Goal: Check status: Check status

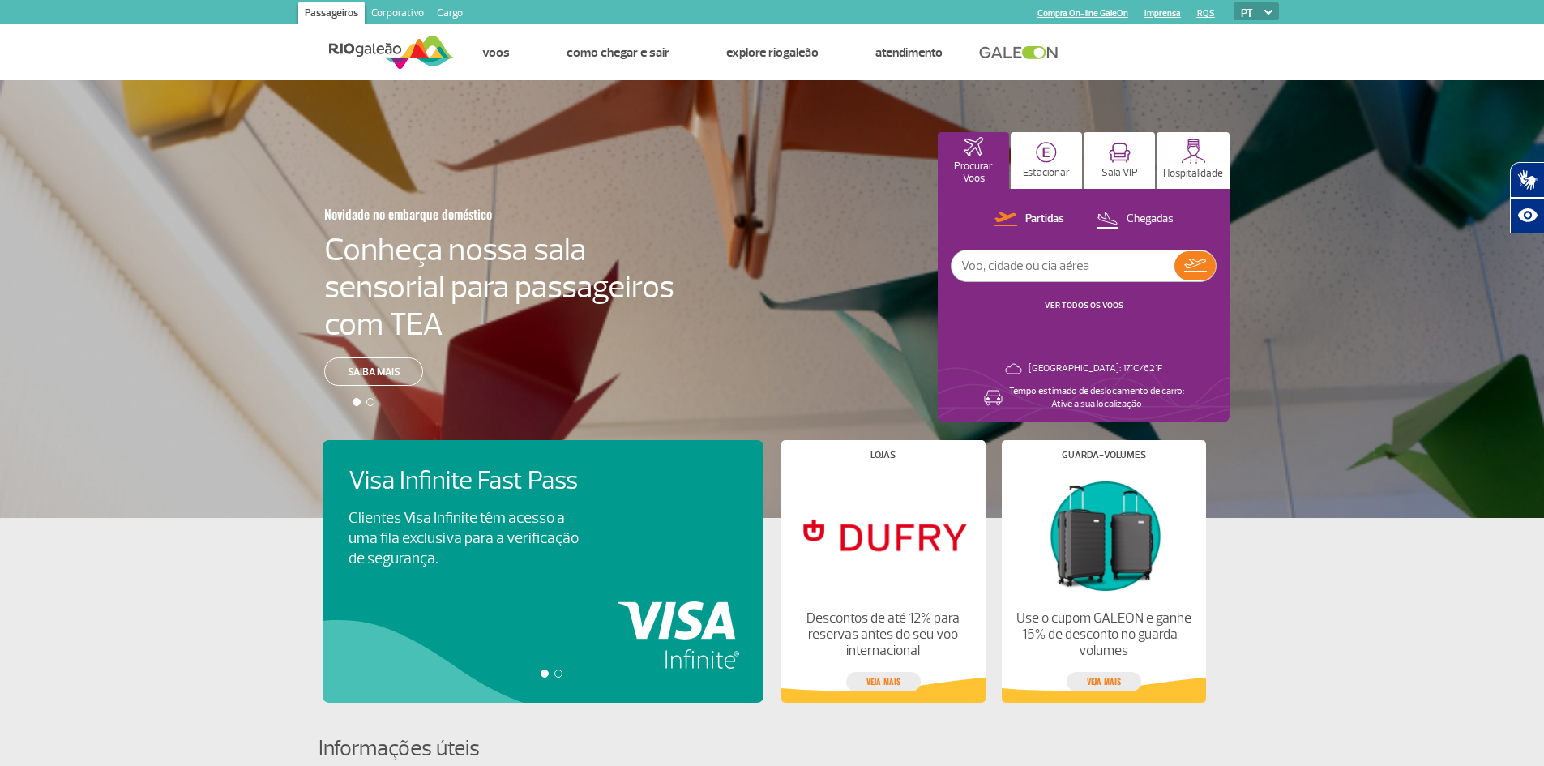
click at [1077, 297] on div "Partidas Chegadas VER TODOS OS VOOS" at bounding box center [1084, 269] width 266 height 120
click at [1077, 299] on button "VER TODOS OS VOOS" at bounding box center [1084, 305] width 88 height 13
click at [1077, 305] on link "VER TODOS OS VOOS" at bounding box center [1084, 305] width 79 height 11
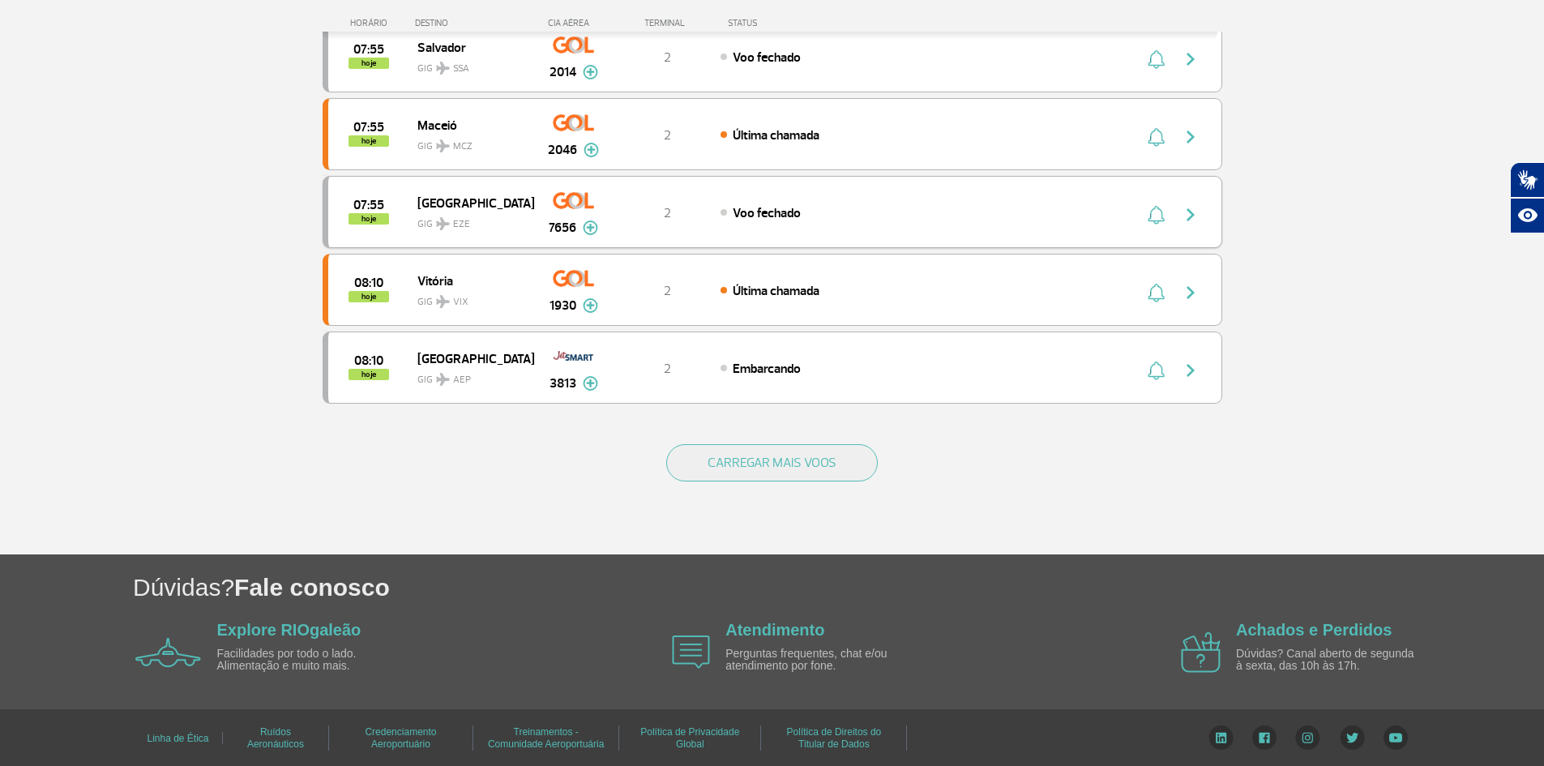
scroll to position [1430, 0]
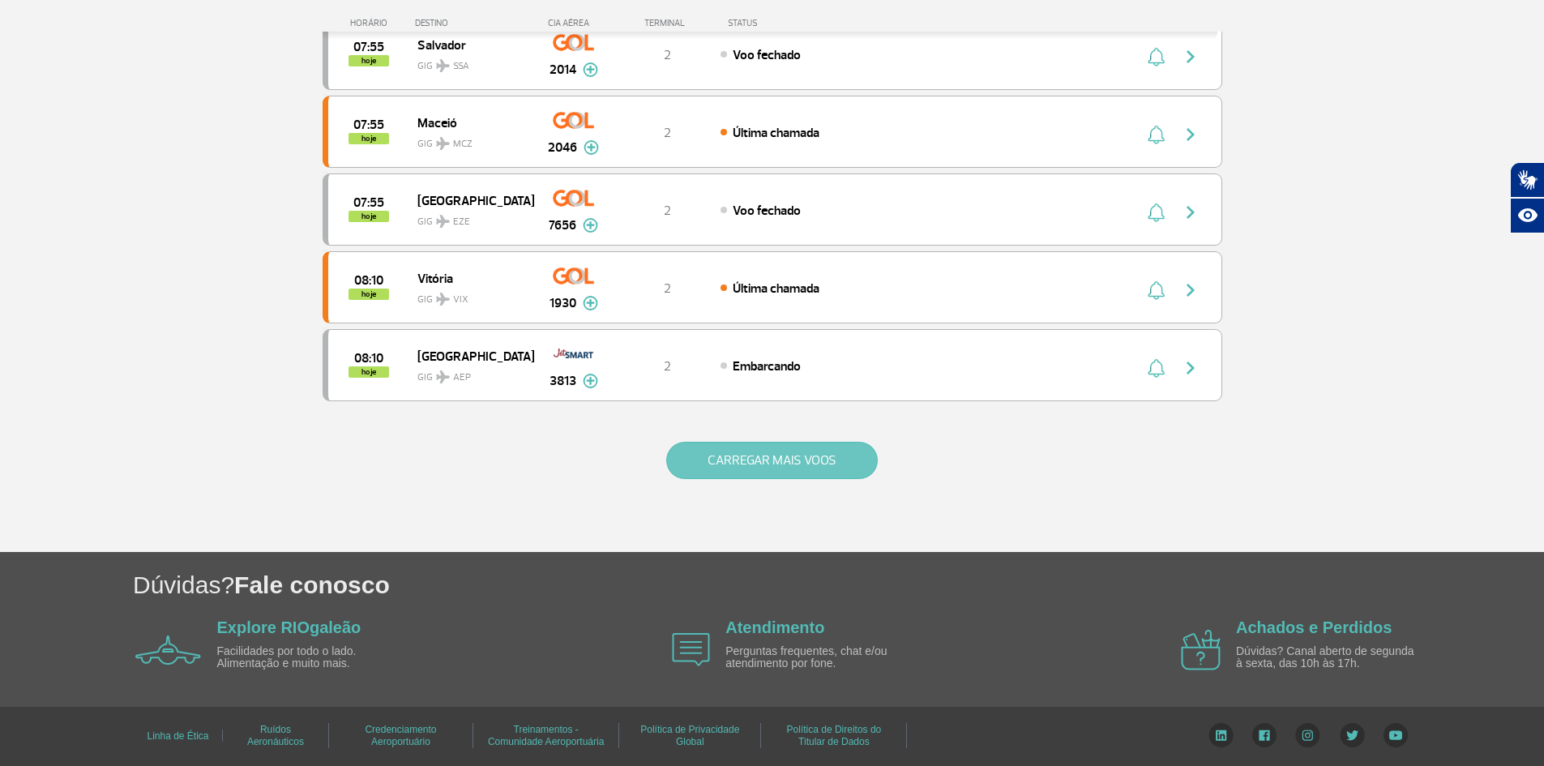
click at [734, 457] on button "CARREGAR MAIS VOOS" at bounding box center [772, 460] width 212 height 37
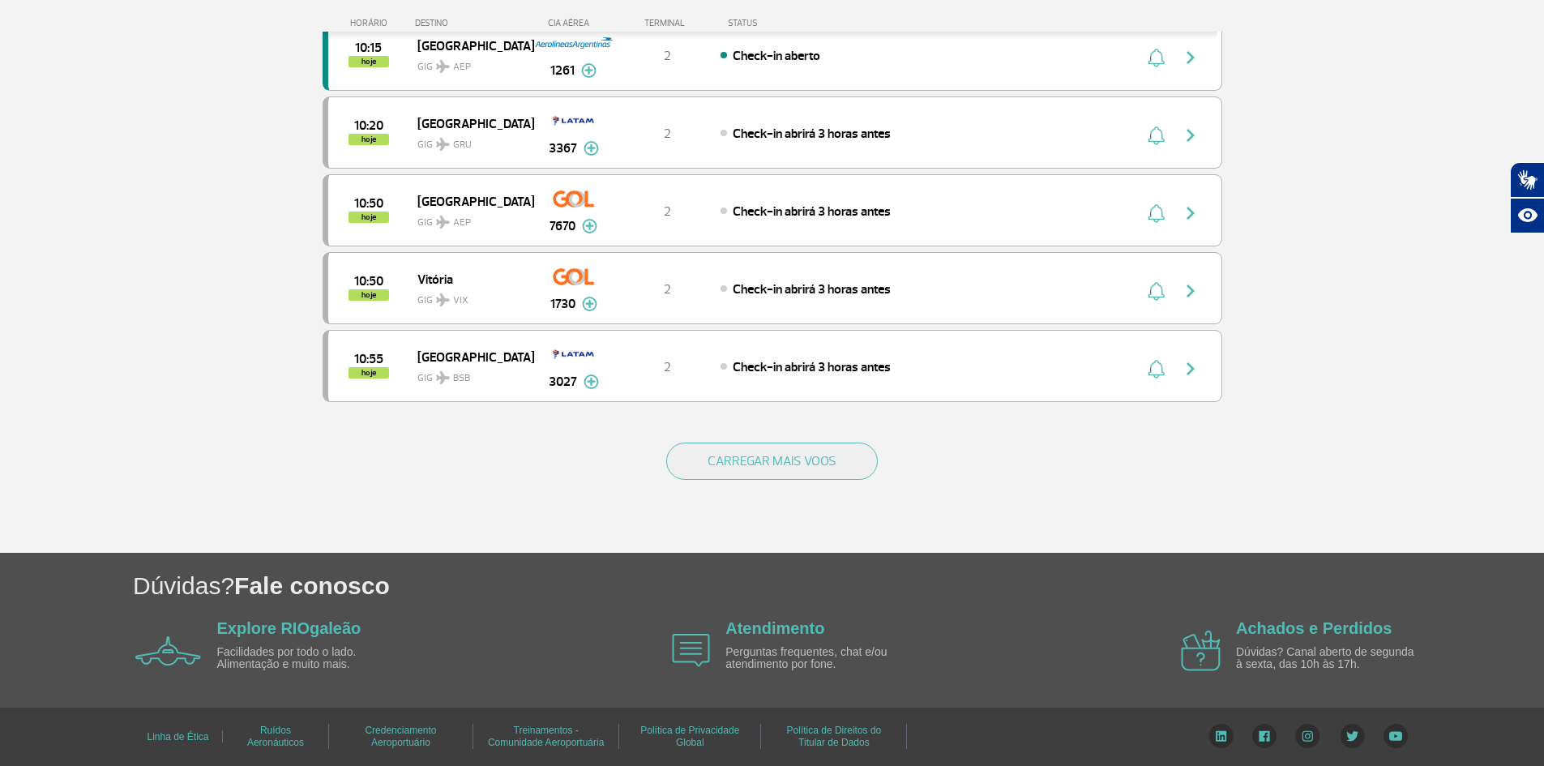
scroll to position [2986, 0]
click at [734, 452] on button "CARREGAR MAIS VOOS" at bounding box center [772, 460] width 212 height 37
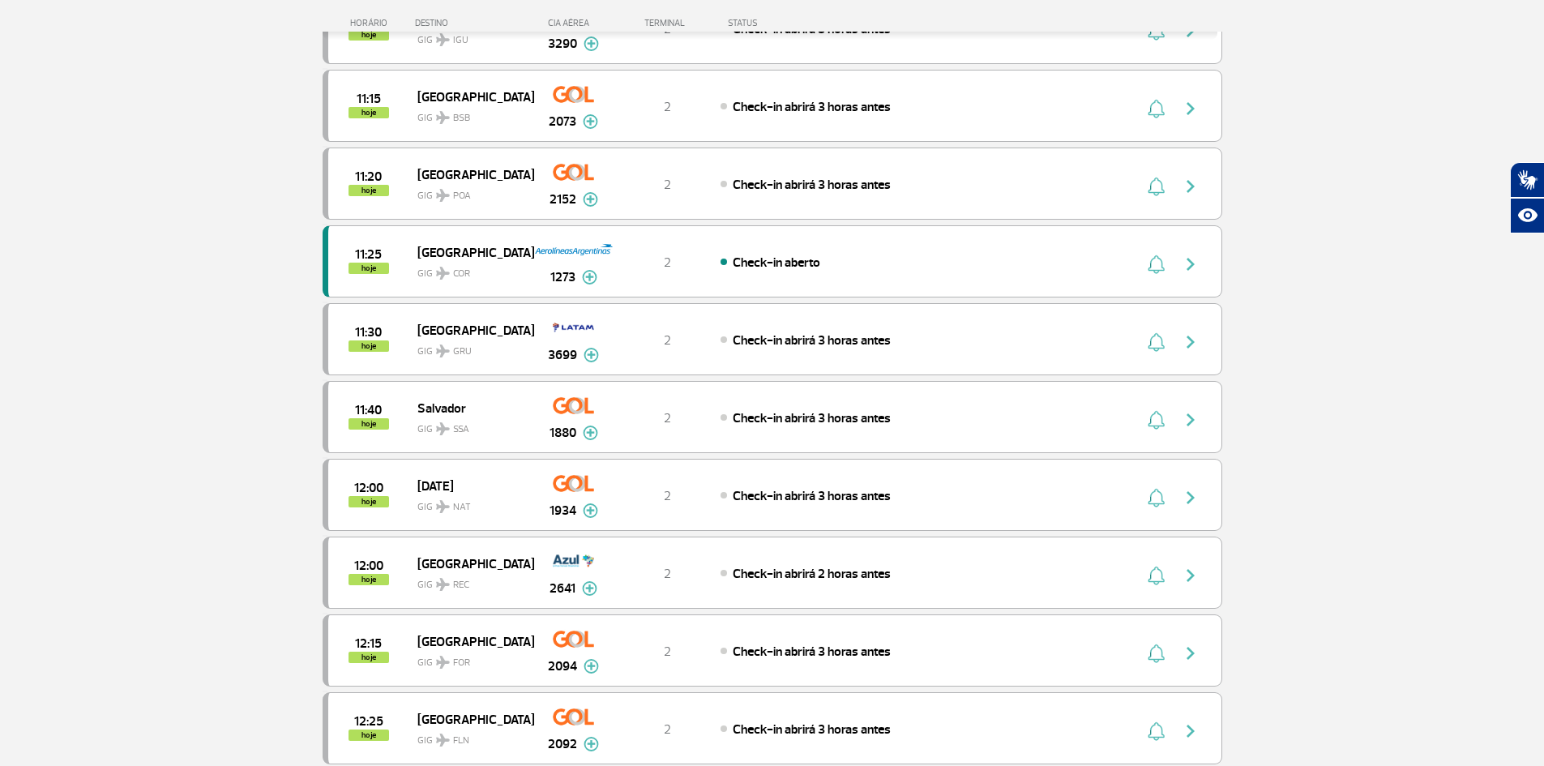
scroll to position [4364, 0]
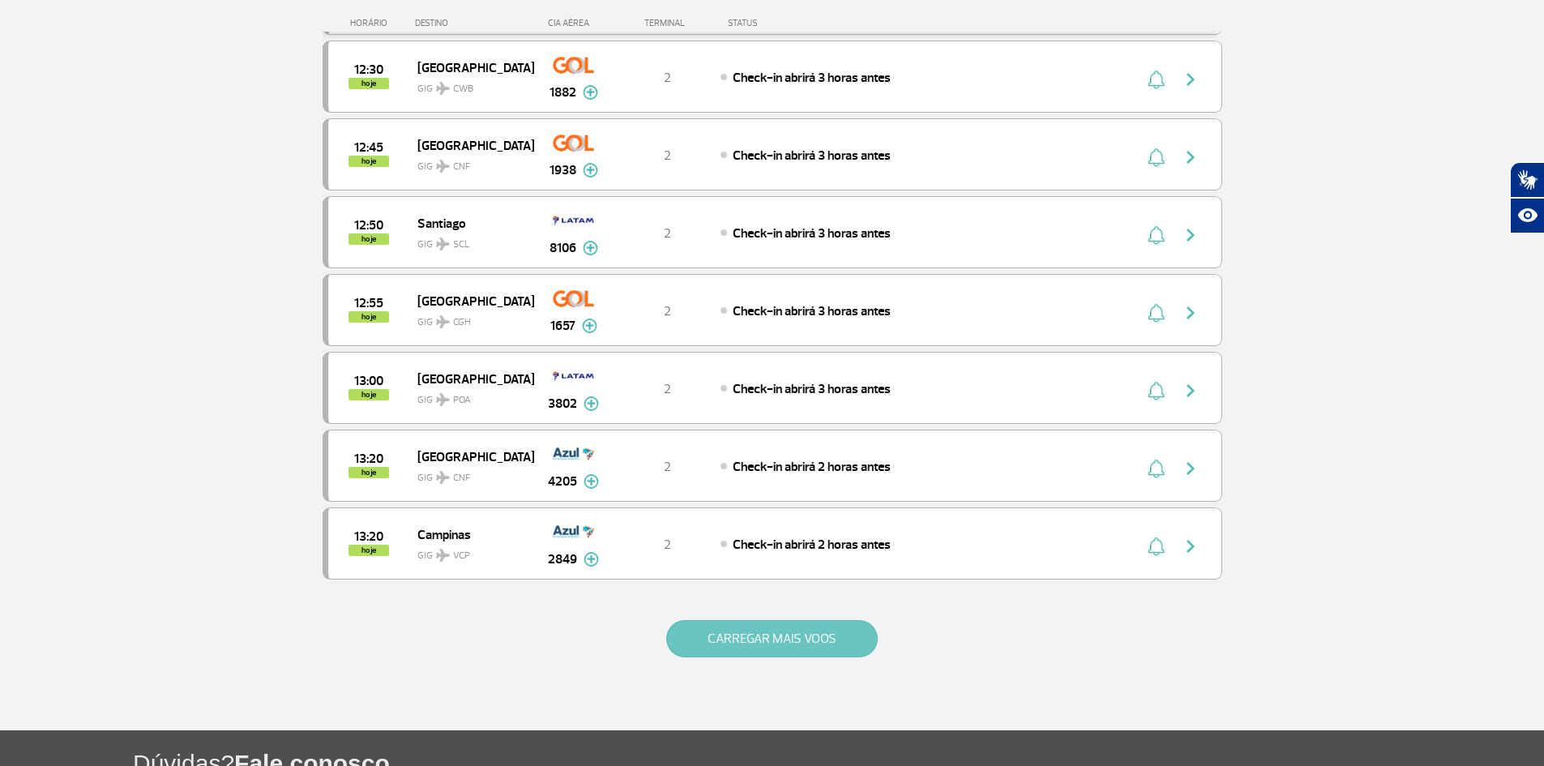
click at [704, 630] on button "CARREGAR MAIS VOOS" at bounding box center [772, 638] width 212 height 37
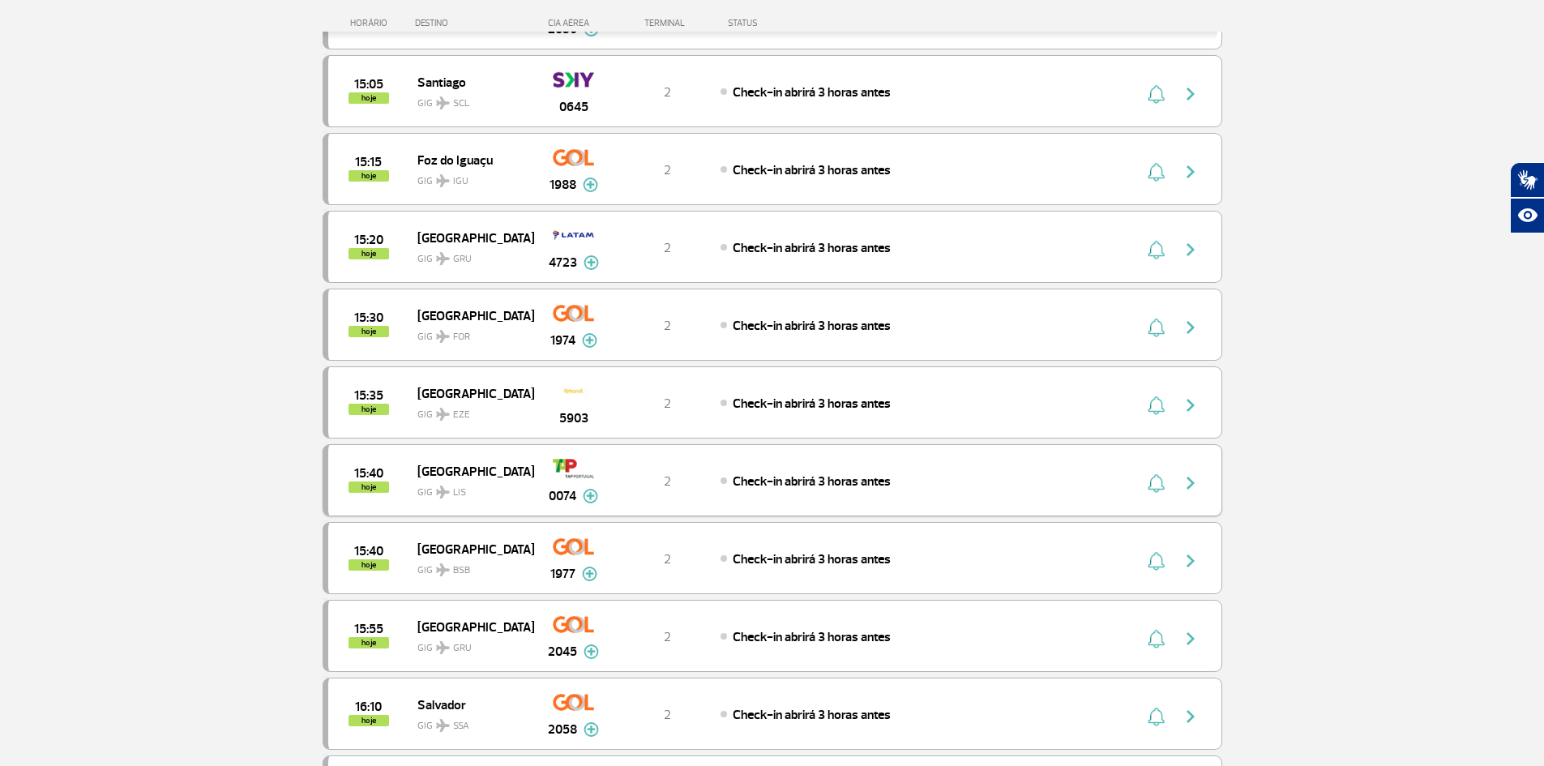
scroll to position [6087, 0]
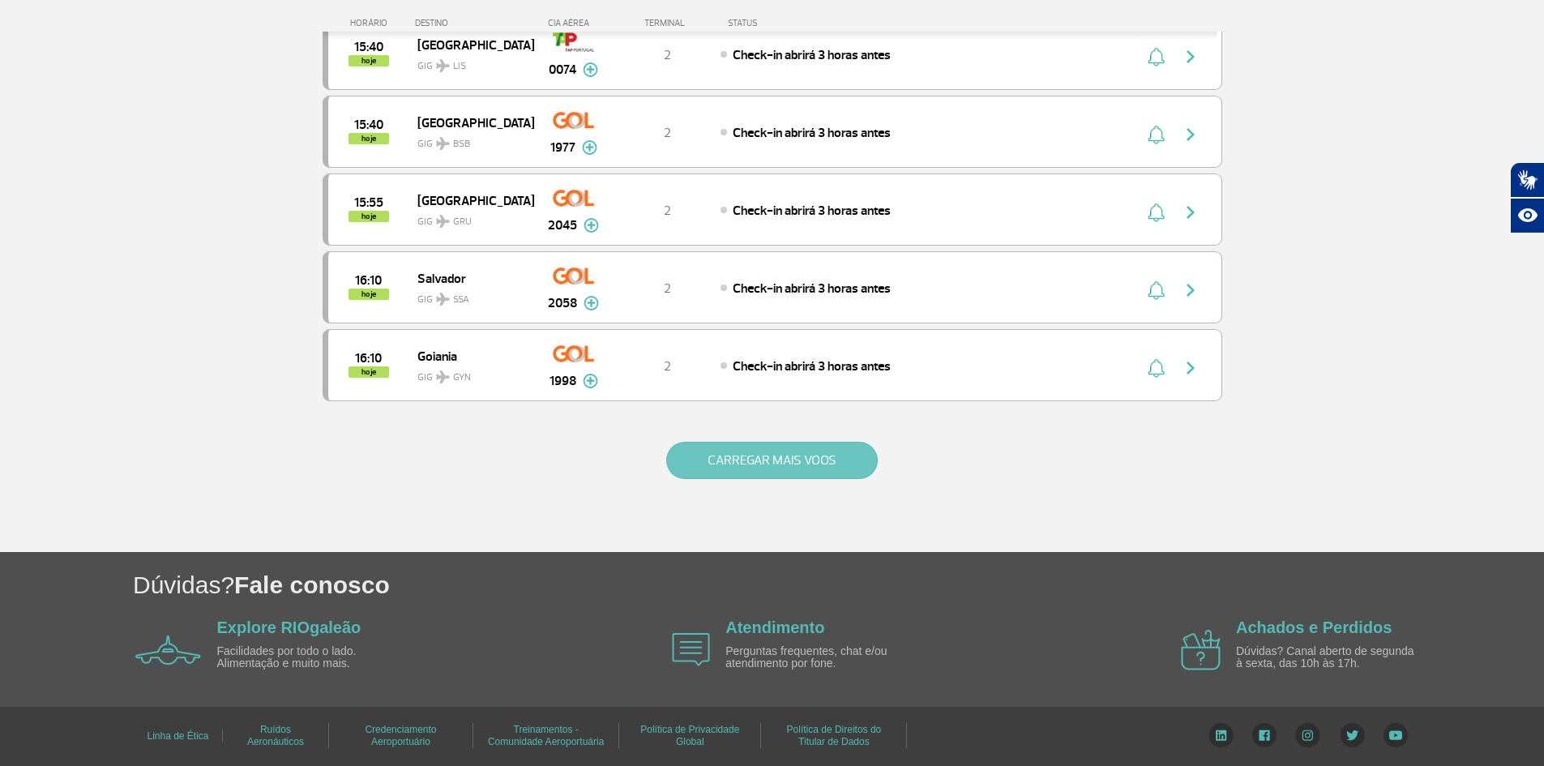
click at [773, 451] on button "CARREGAR MAIS VOOS" at bounding box center [772, 460] width 212 height 37
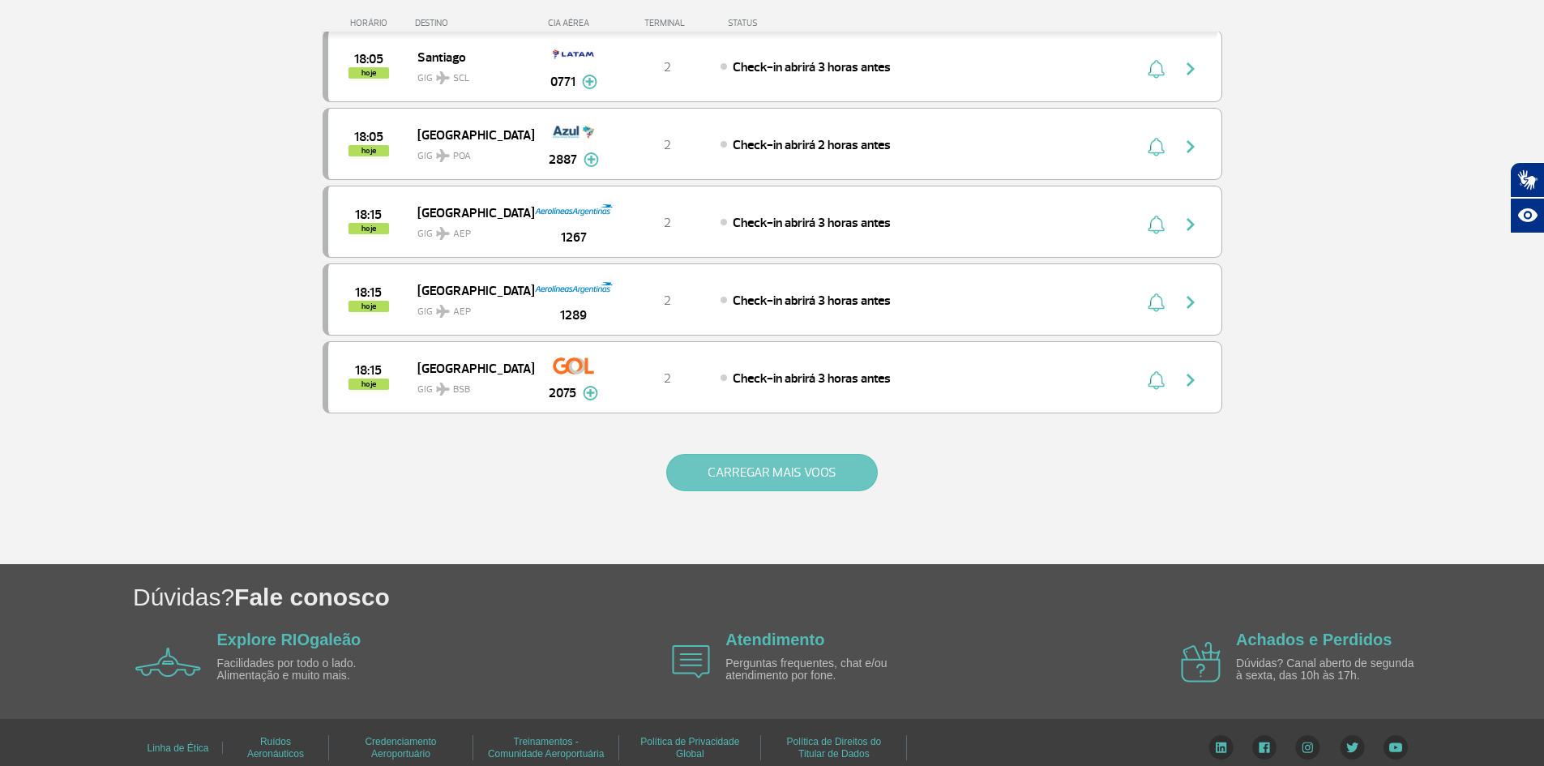
scroll to position [7644, 0]
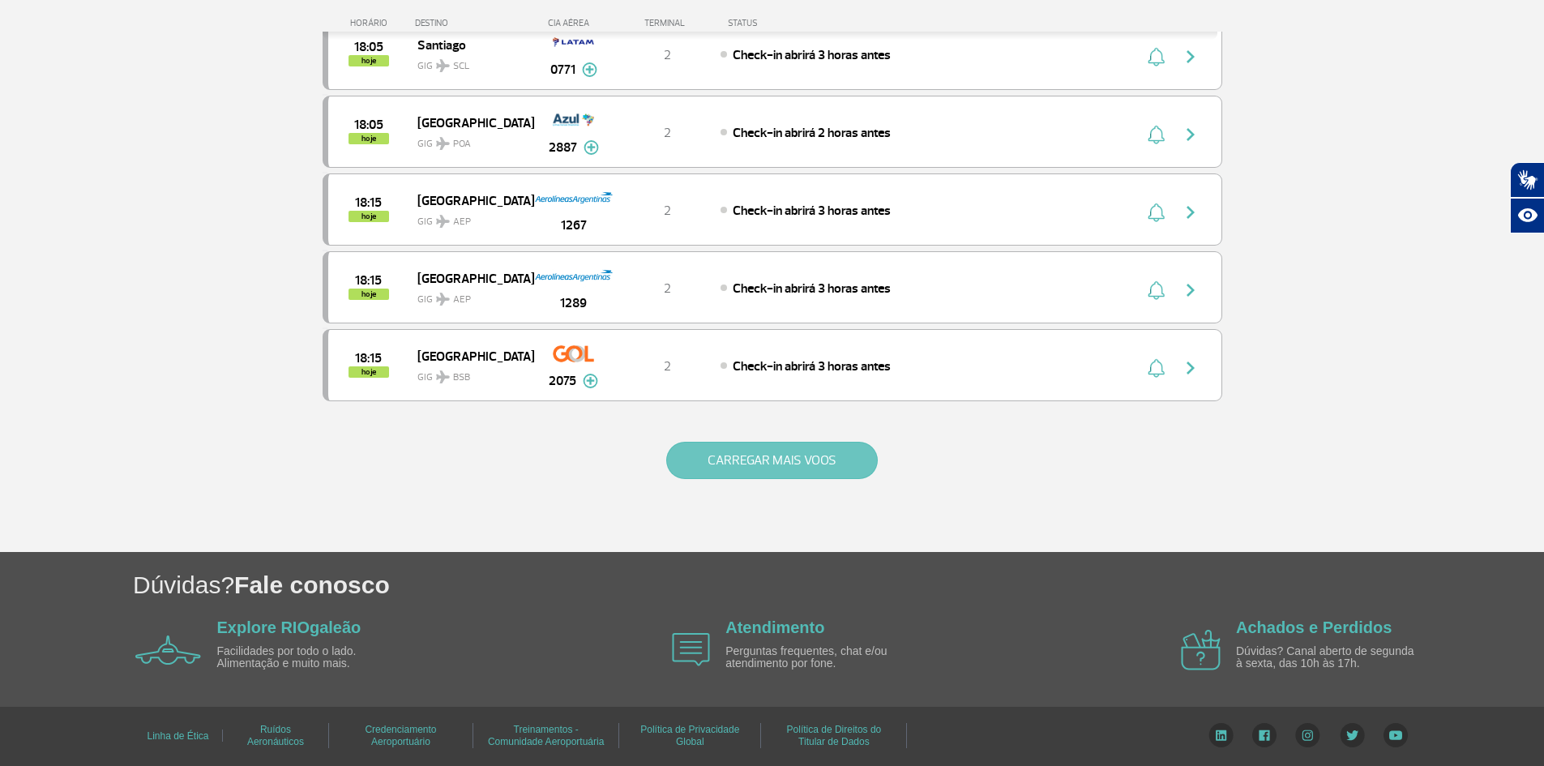
click at [767, 460] on button "CARREGAR MAIS VOOS" at bounding box center [772, 460] width 212 height 37
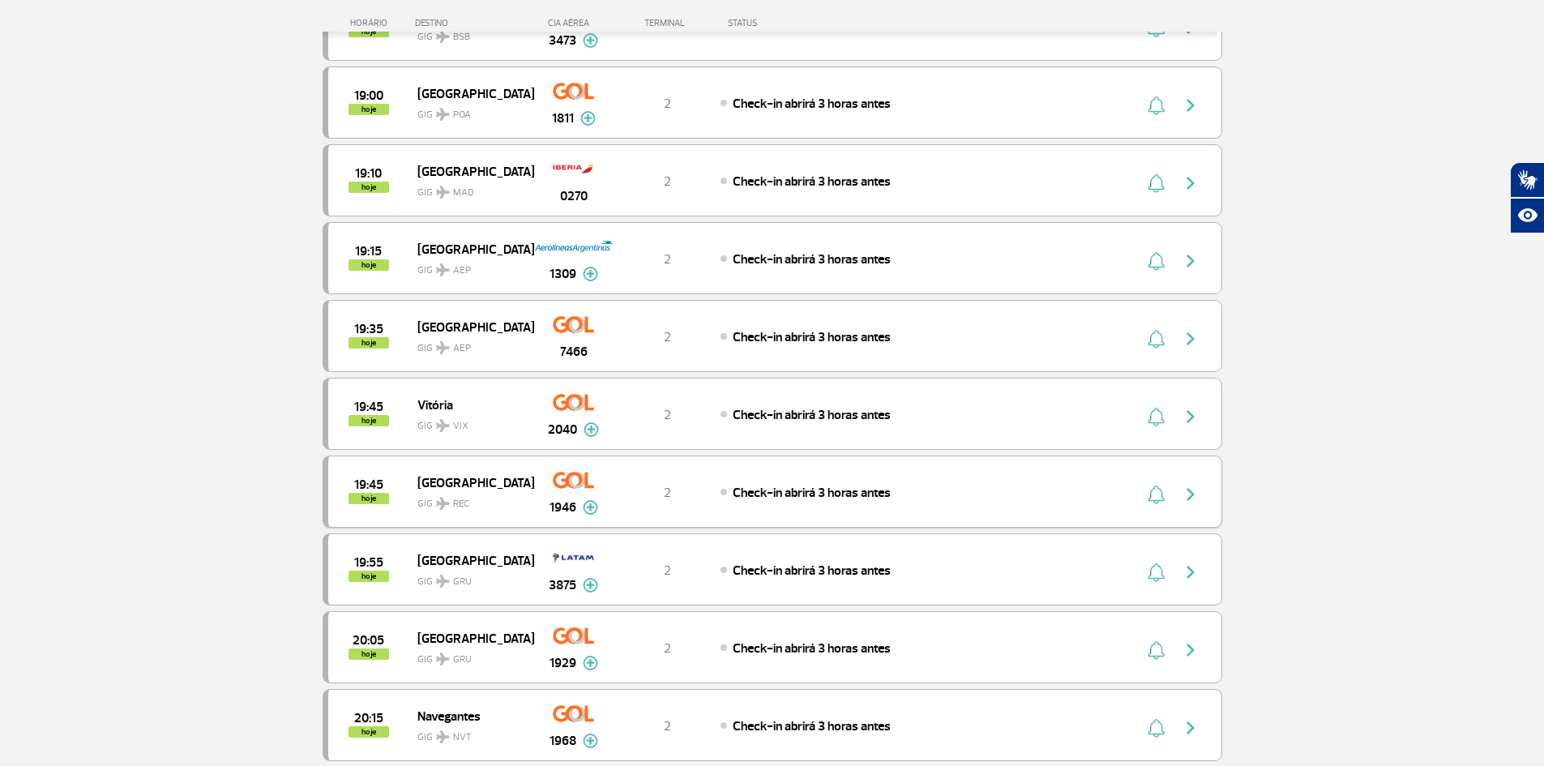
scroll to position [9022, 0]
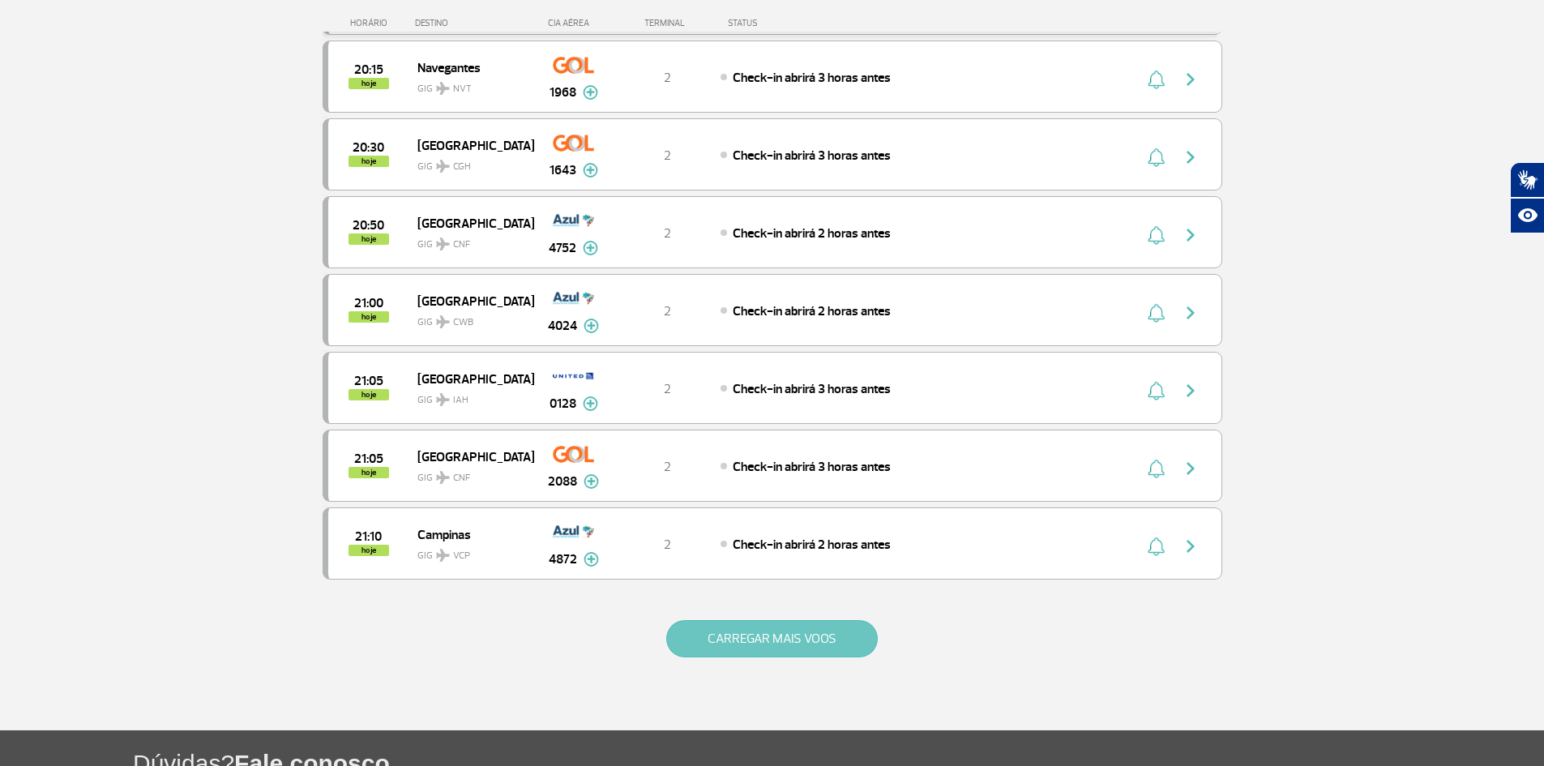
click at [730, 635] on button "CARREGAR MAIS VOOS" at bounding box center [772, 638] width 212 height 37
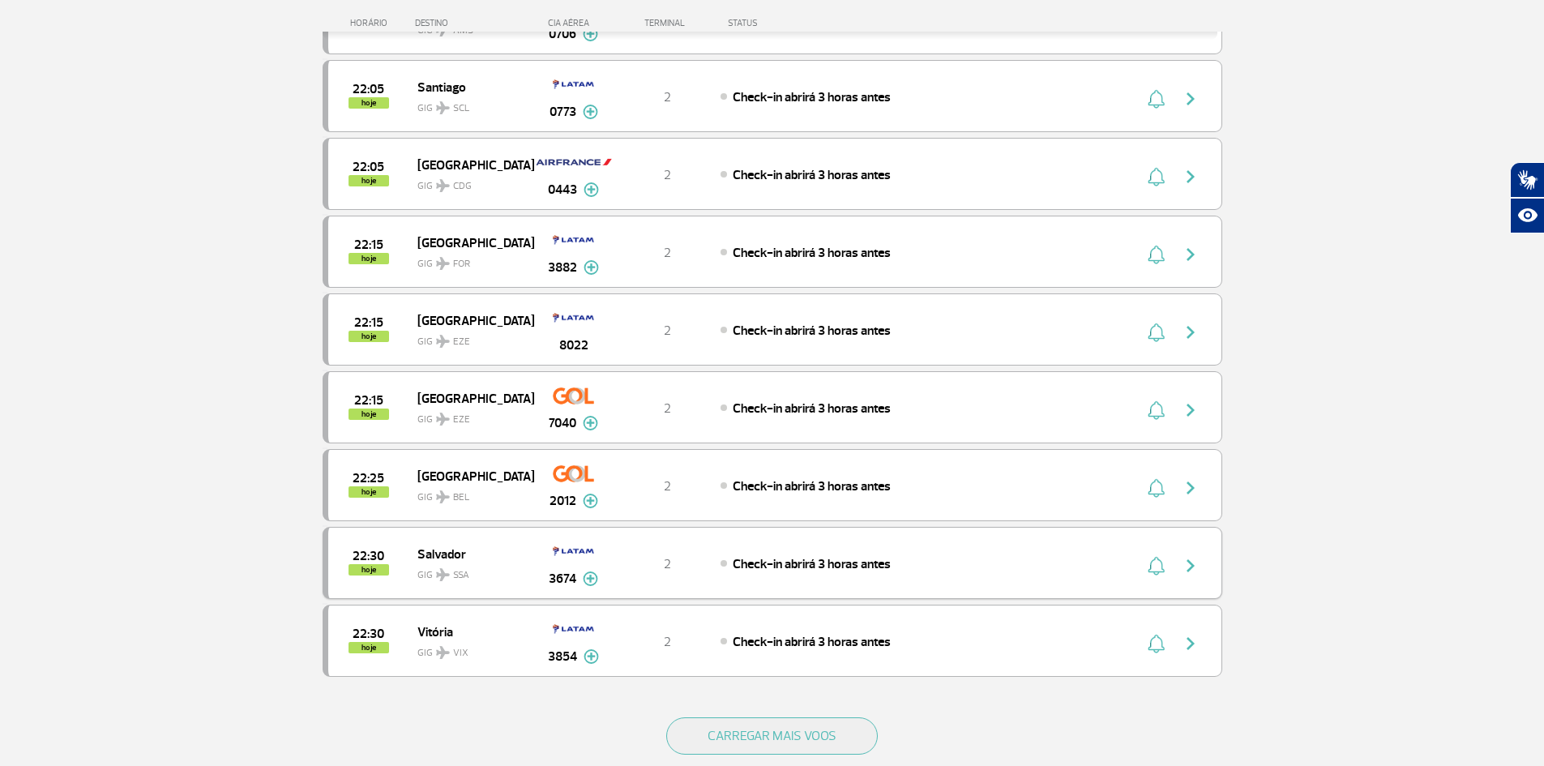
scroll to position [10724, 0]
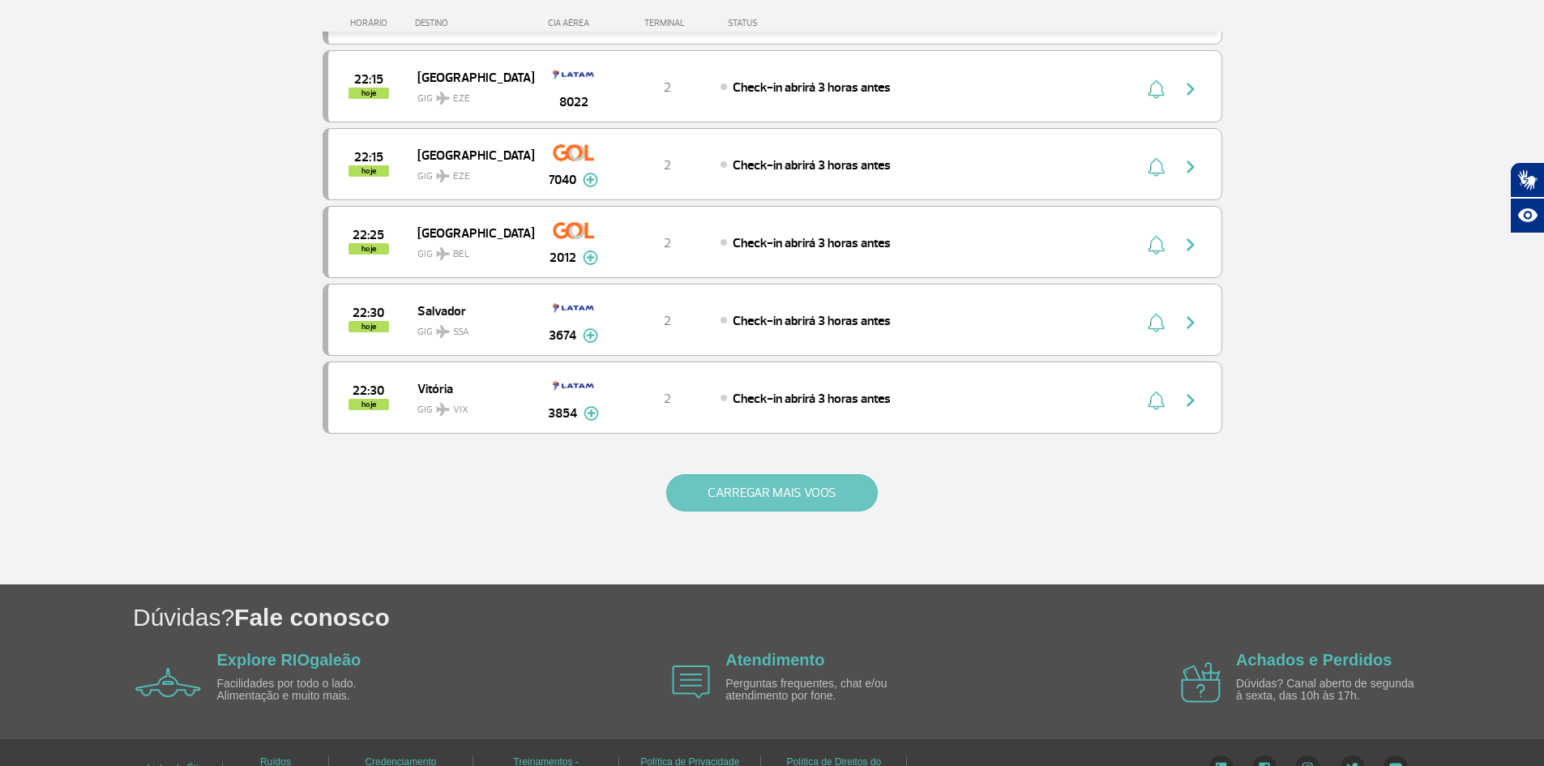
click at [745, 500] on button "CARREGAR MAIS VOOS" at bounding box center [772, 492] width 212 height 37
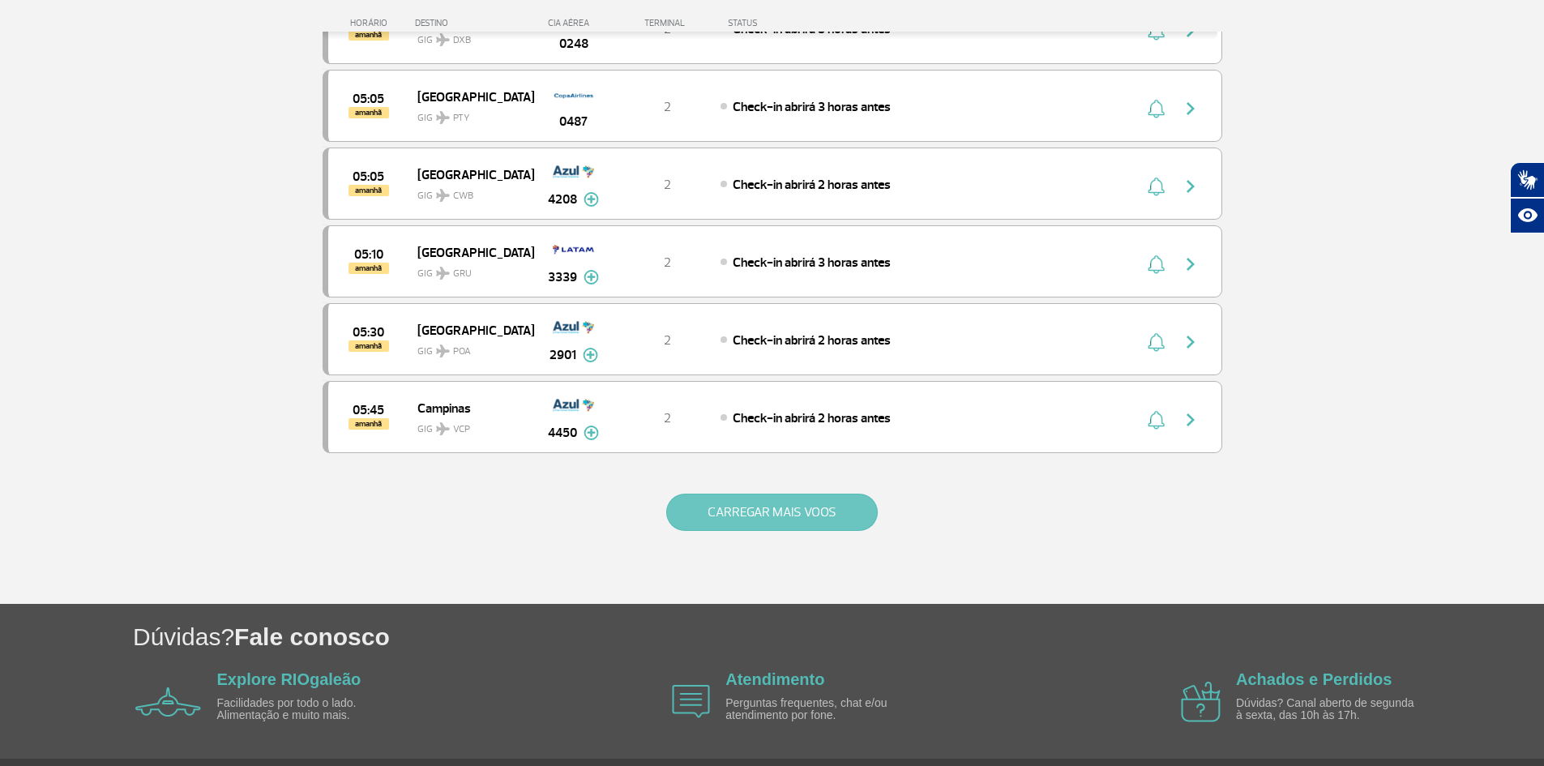
scroll to position [12264, 0]
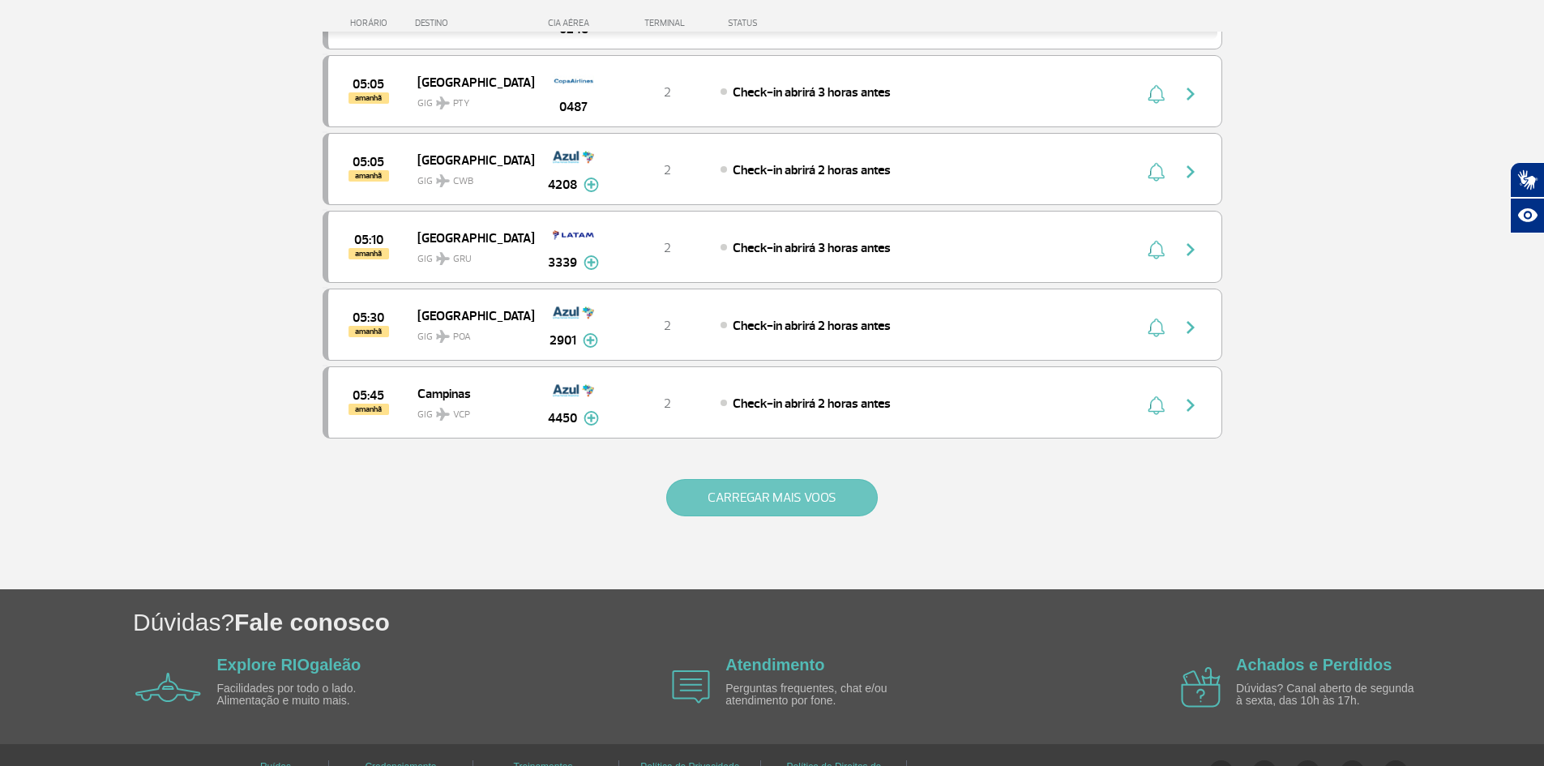
click at [741, 509] on button "CARREGAR MAIS VOOS" at bounding box center [772, 497] width 212 height 37
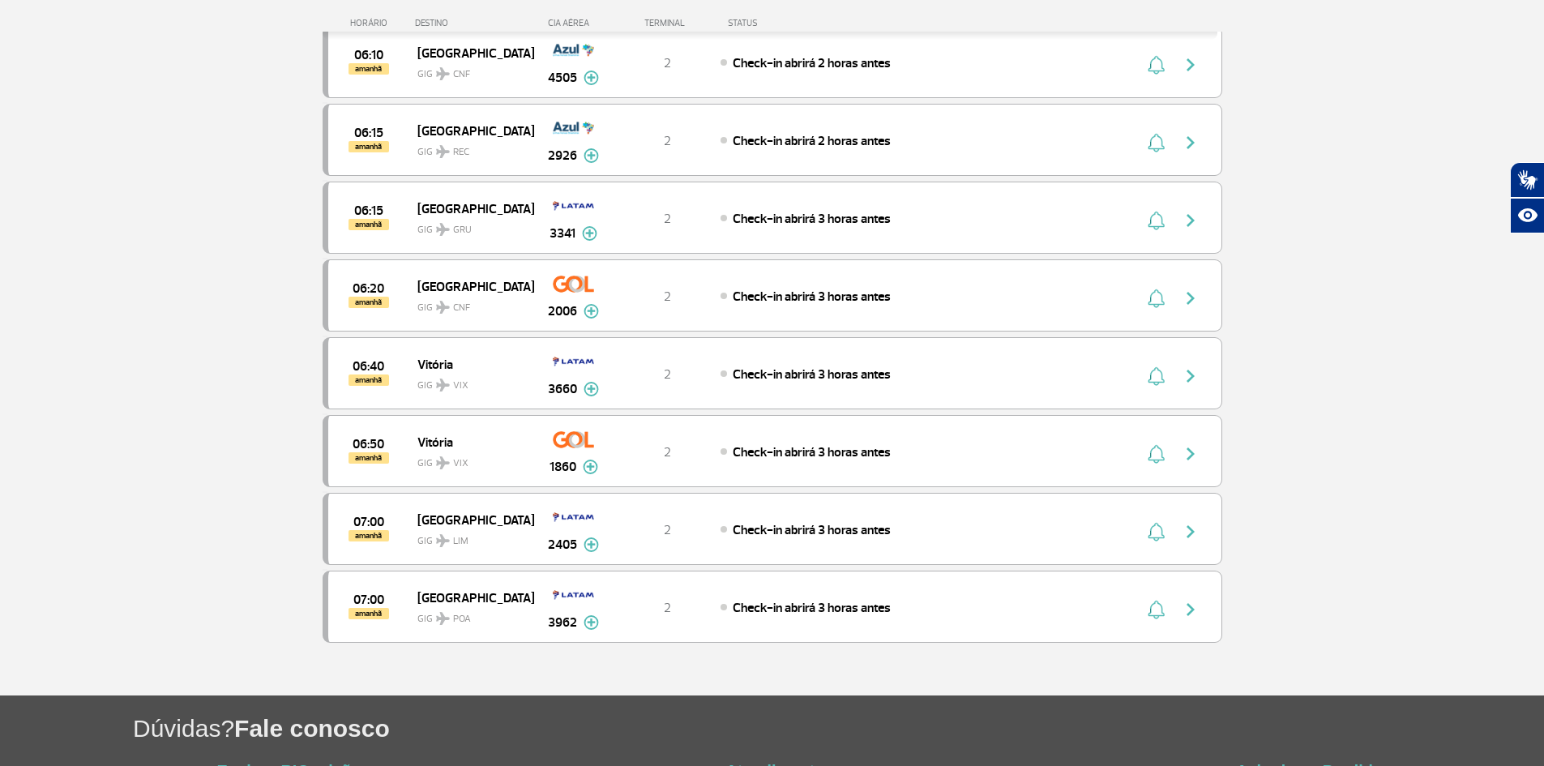
scroll to position [13137, 0]
